Goal: Register for event/course

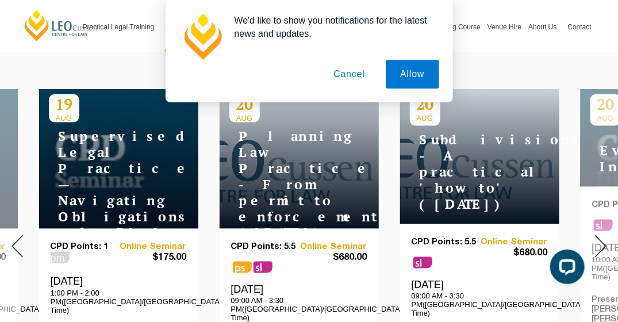
scroll to position [460, 0]
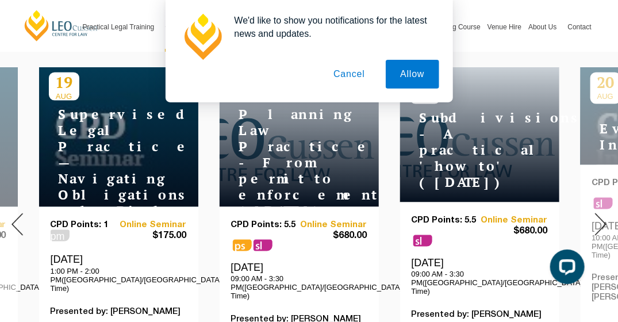
click at [338, 70] on button "Cancel" at bounding box center [349, 74] width 60 height 29
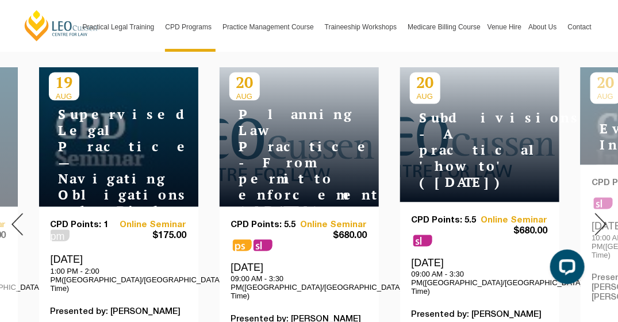
click at [16, 220] on img at bounding box center [16, 224] width 11 height 22
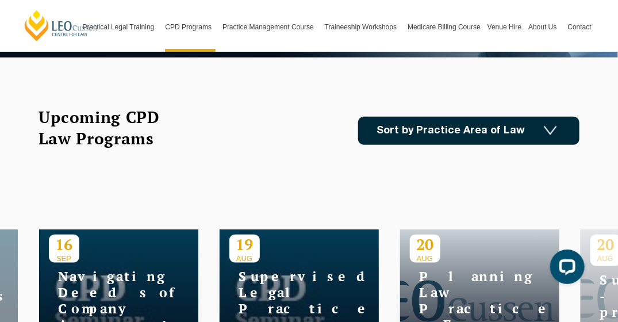
scroll to position [287, 0]
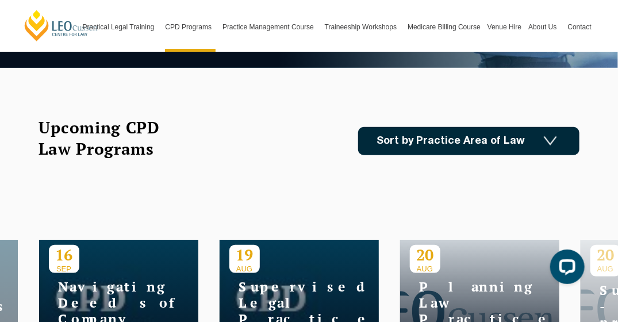
click at [441, 134] on link "Sort by Practice Area of Law" at bounding box center [468, 141] width 221 height 28
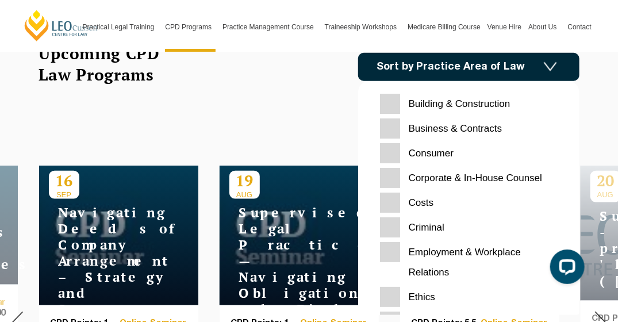
scroll to position [345, 0]
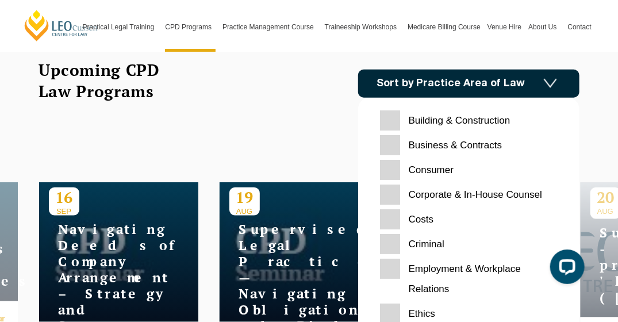
click at [301, 119] on div "Upcoming CPD Law Programs Sort by Practice Area of Law Building & Construction …" at bounding box center [308, 96] width 557 height 74
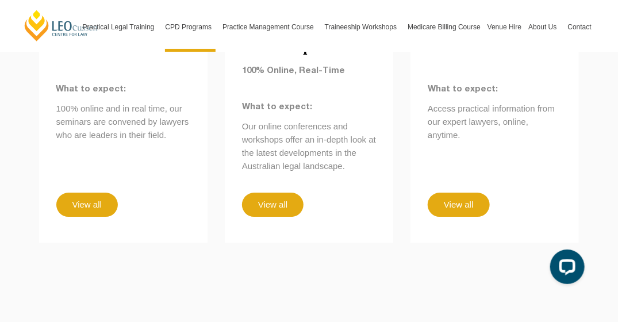
scroll to position [1149, 0]
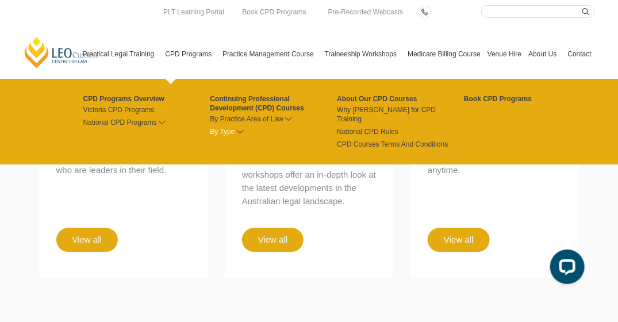
click at [237, 129] on link "By Type" at bounding box center [273, 131] width 127 height 9
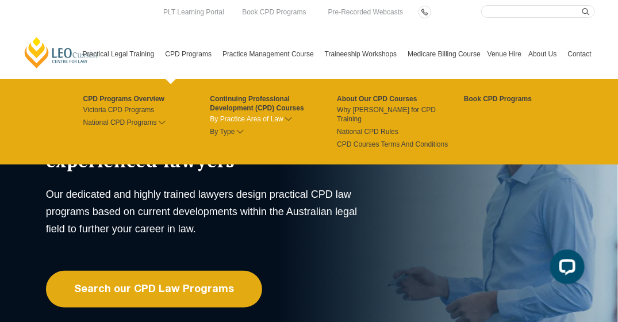
click at [249, 119] on link "By Practice Area of Law" at bounding box center [273, 118] width 127 height 9
click at [249, 105] on link "Continuing Professional Development (CPD) Courses" at bounding box center [273, 103] width 127 height 18
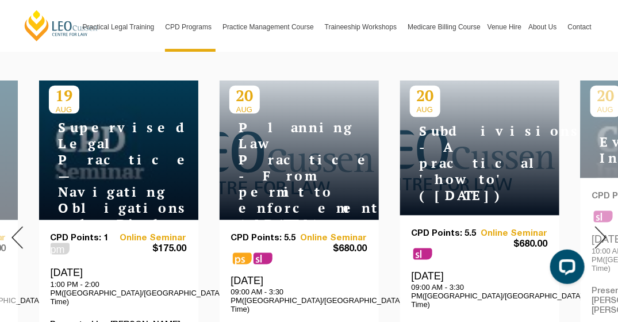
scroll to position [345, 0]
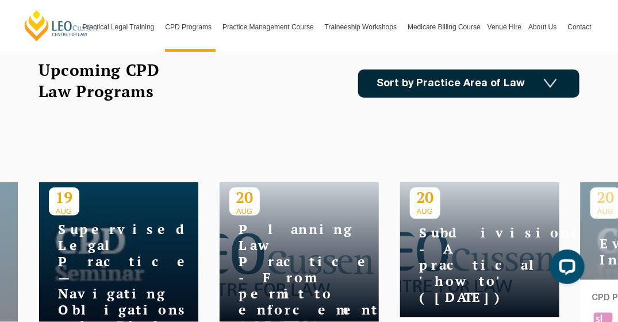
click at [477, 94] on link "Sort by Practice Area of Law" at bounding box center [468, 84] width 221 height 28
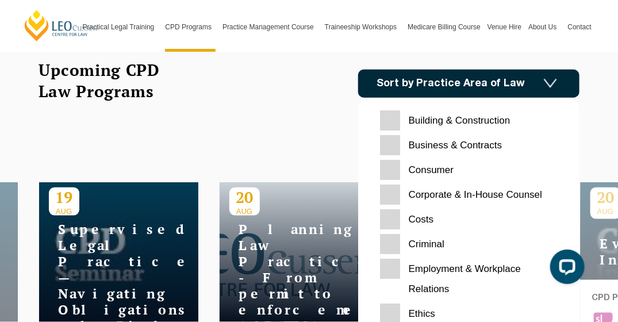
click at [391, 115] on Construction "Building & Construction" at bounding box center [469, 120] width 178 height 20
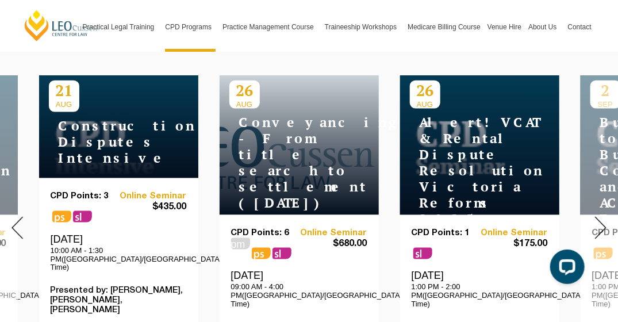
scroll to position [460, 0]
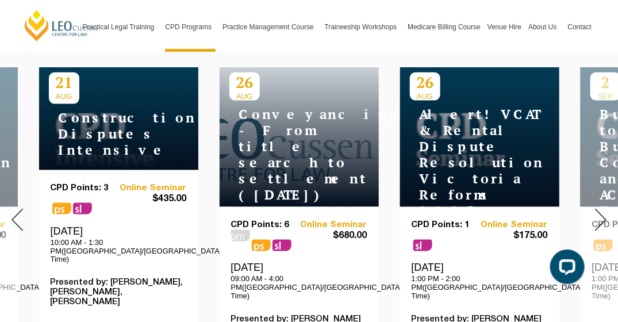
click at [21, 214] on img at bounding box center [16, 220] width 11 height 22
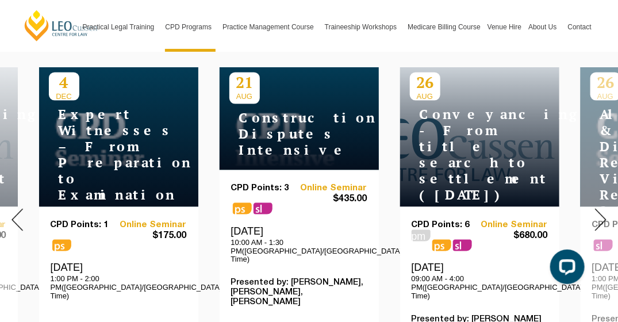
click at [21, 214] on img at bounding box center [16, 220] width 11 height 22
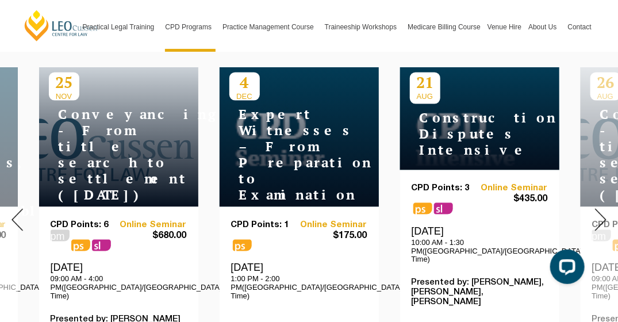
click at [21, 214] on img at bounding box center [16, 220] width 11 height 22
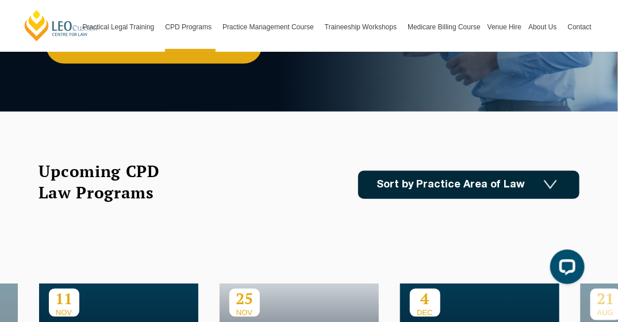
scroll to position [230, 0]
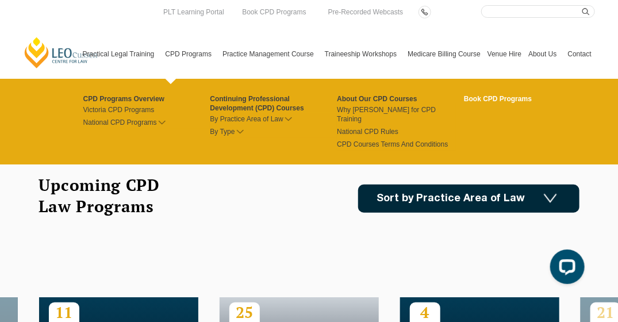
click at [469, 101] on link "Book CPD Programs" at bounding box center [527, 98] width 127 height 9
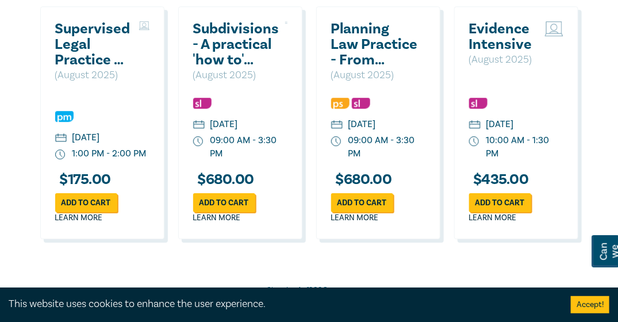
scroll to position [1149, 0]
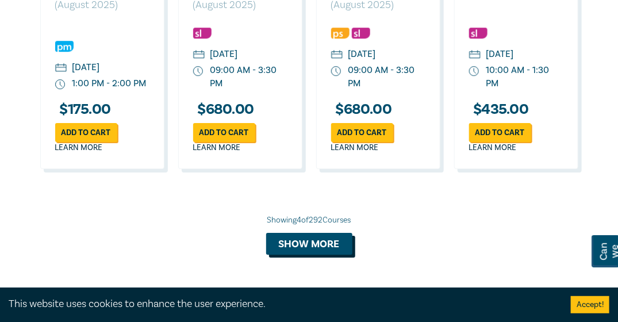
click at [309, 250] on button "Show more" at bounding box center [309, 244] width 86 height 22
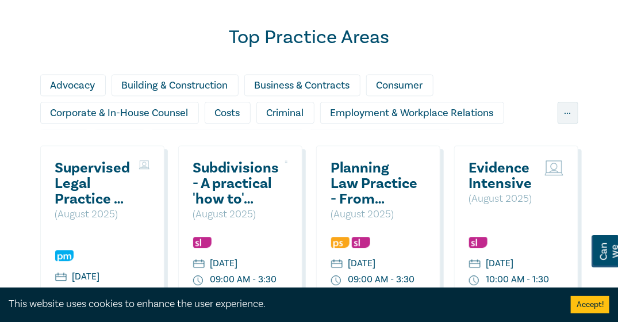
scroll to position [919, 0]
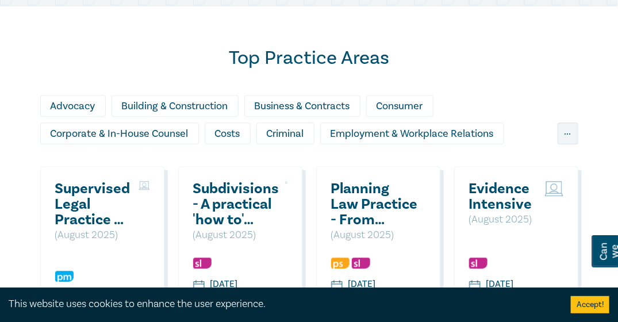
click at [205, 103] on div "Building & Construction" at bounding box center [174, 106] width 127 height 22
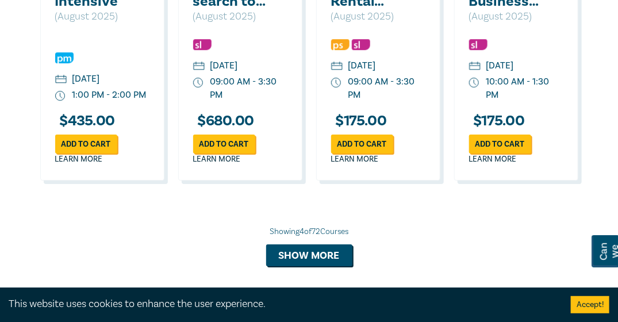
scroll to position [1206, 0]
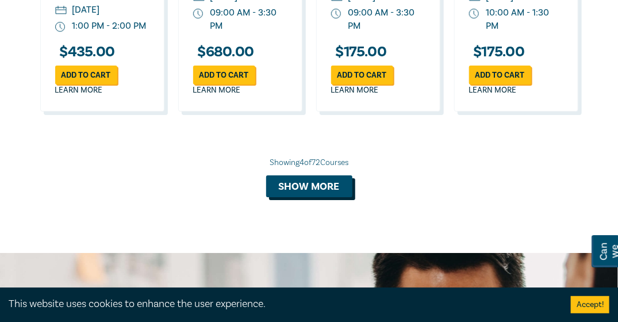
click at [286, 190] on button "Show more" at bounding box center [309, 186] width 86 height 22
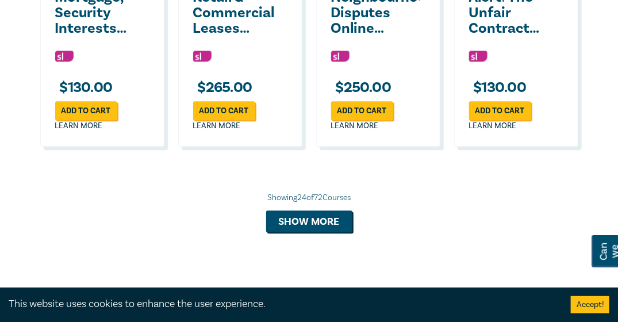
scroll to position [2470, 0]
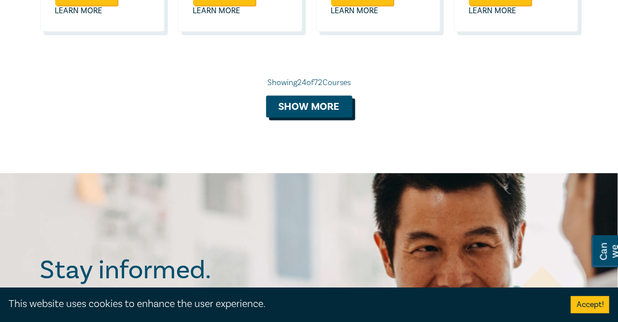
click at [313, 117] on button "Show more" at bounding box center [309, 106] width 86 height 22
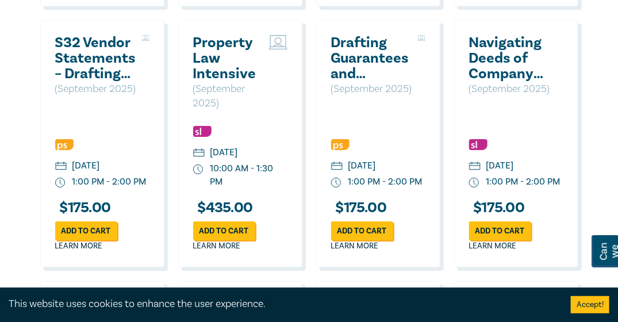
scroll to position [1321, 0]
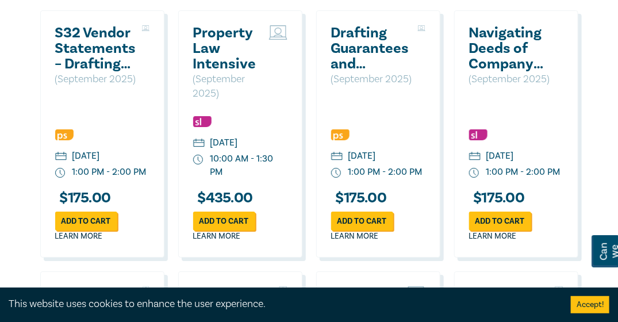
click at [237, 64] on h2 "Property Law Intensive" at bounding box center [228, 48] width 70 height 47
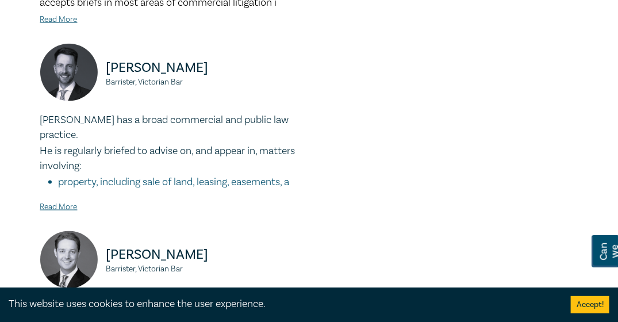
scroll to position [517, 0]
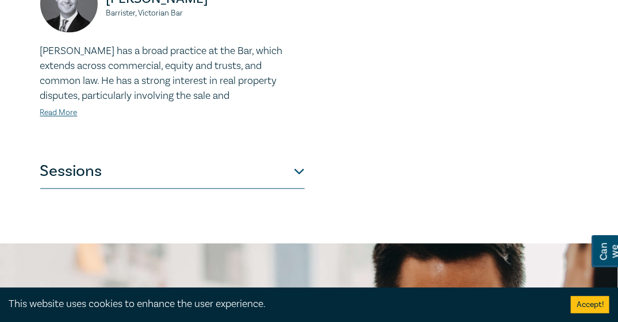
click at [296, 160] on button "Sessions" at bounding box center [172, 171] width 264 height 34
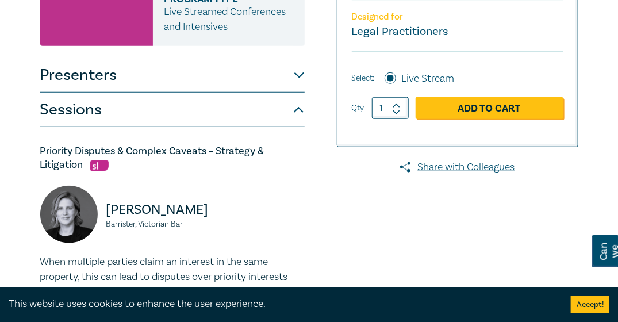
scroll to position [166, 0]
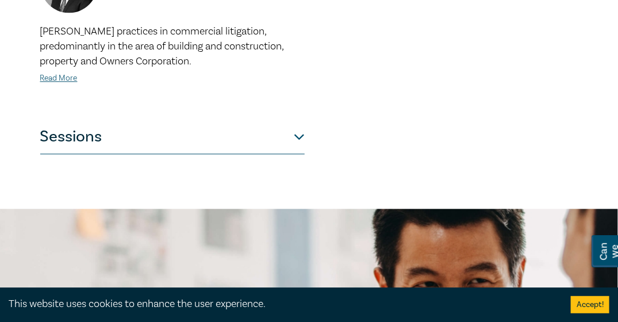
scroll to position [804, 0]
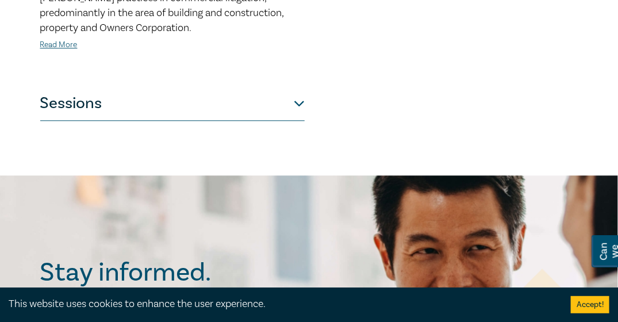
click at [297, 89] on button "Sessions" at bounding box center [172, 103] width 264 height 34
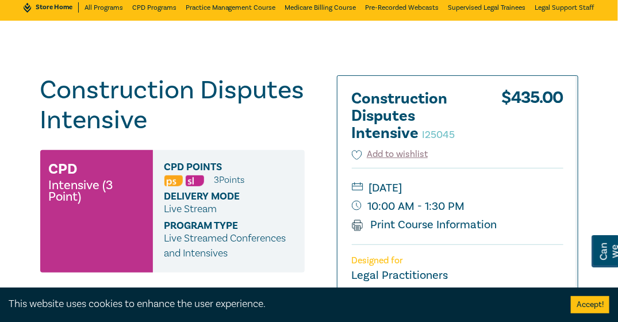
scroll to position [109, 0]
